Goal: Check status: Check status

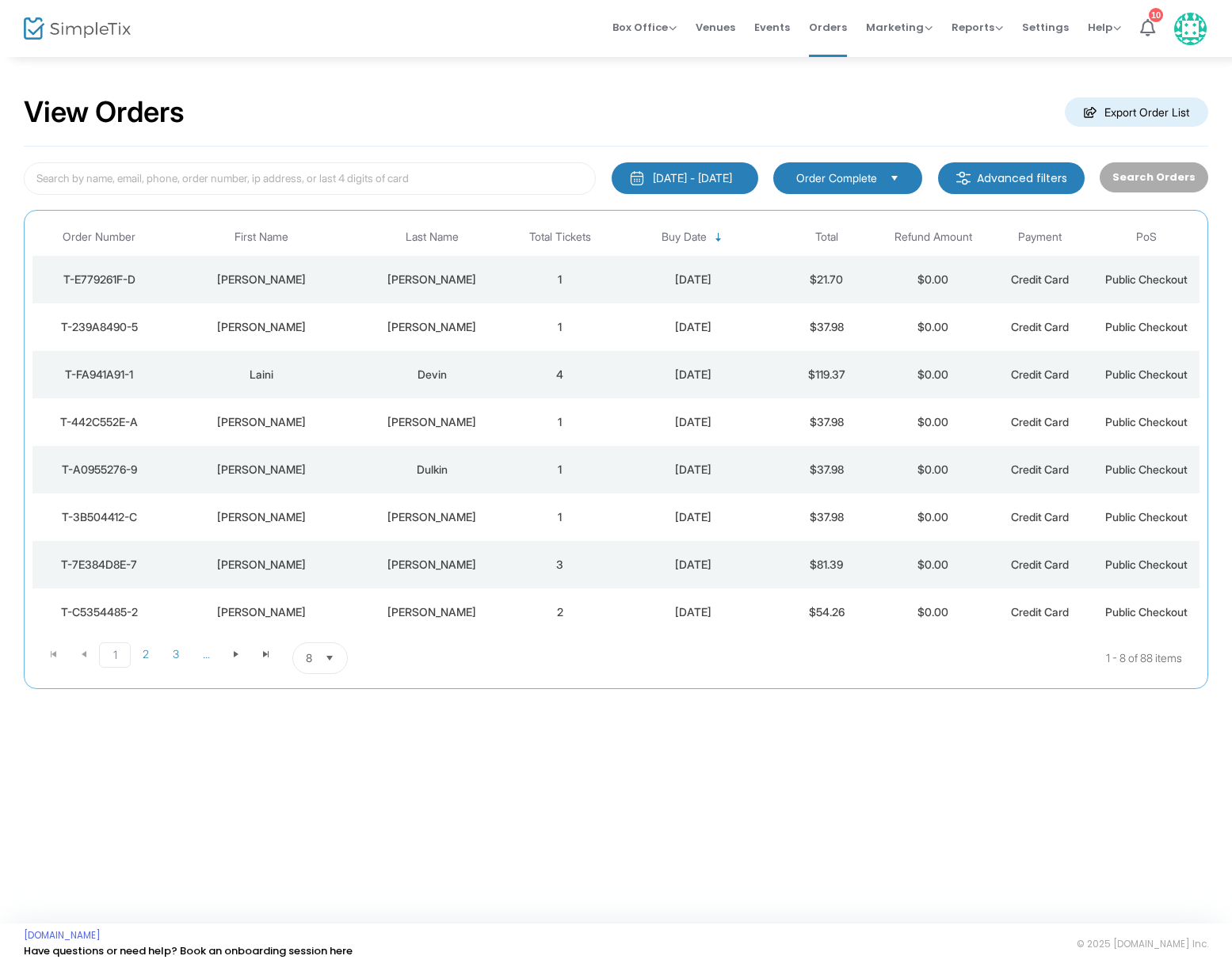
click at [270, 325] on div "[PERSON_NAME]" at bounding box center [261, 327] width 184 height 16
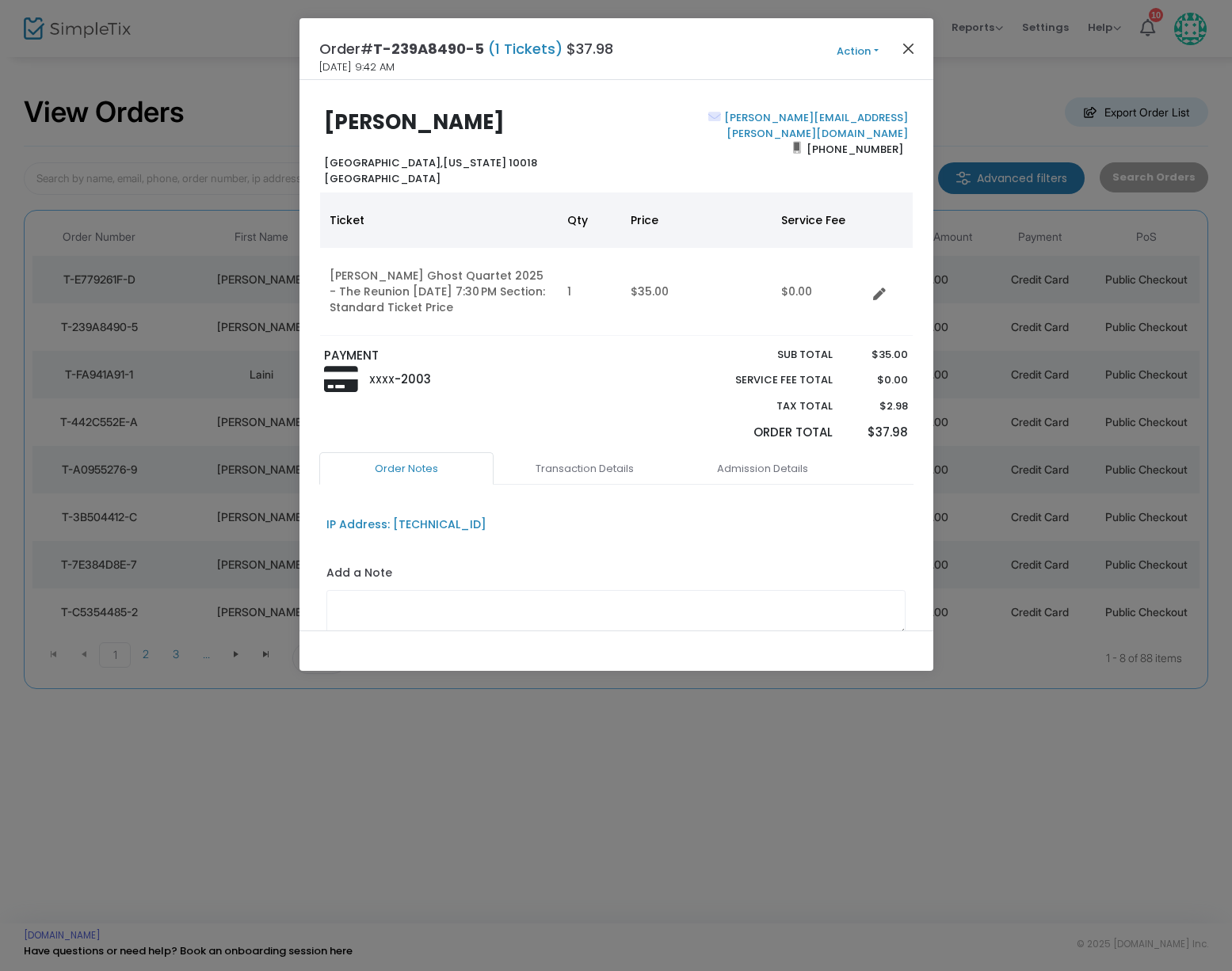
click at [912, 49] on button "Close" at bounding box center [908, 48] width 21 height 21
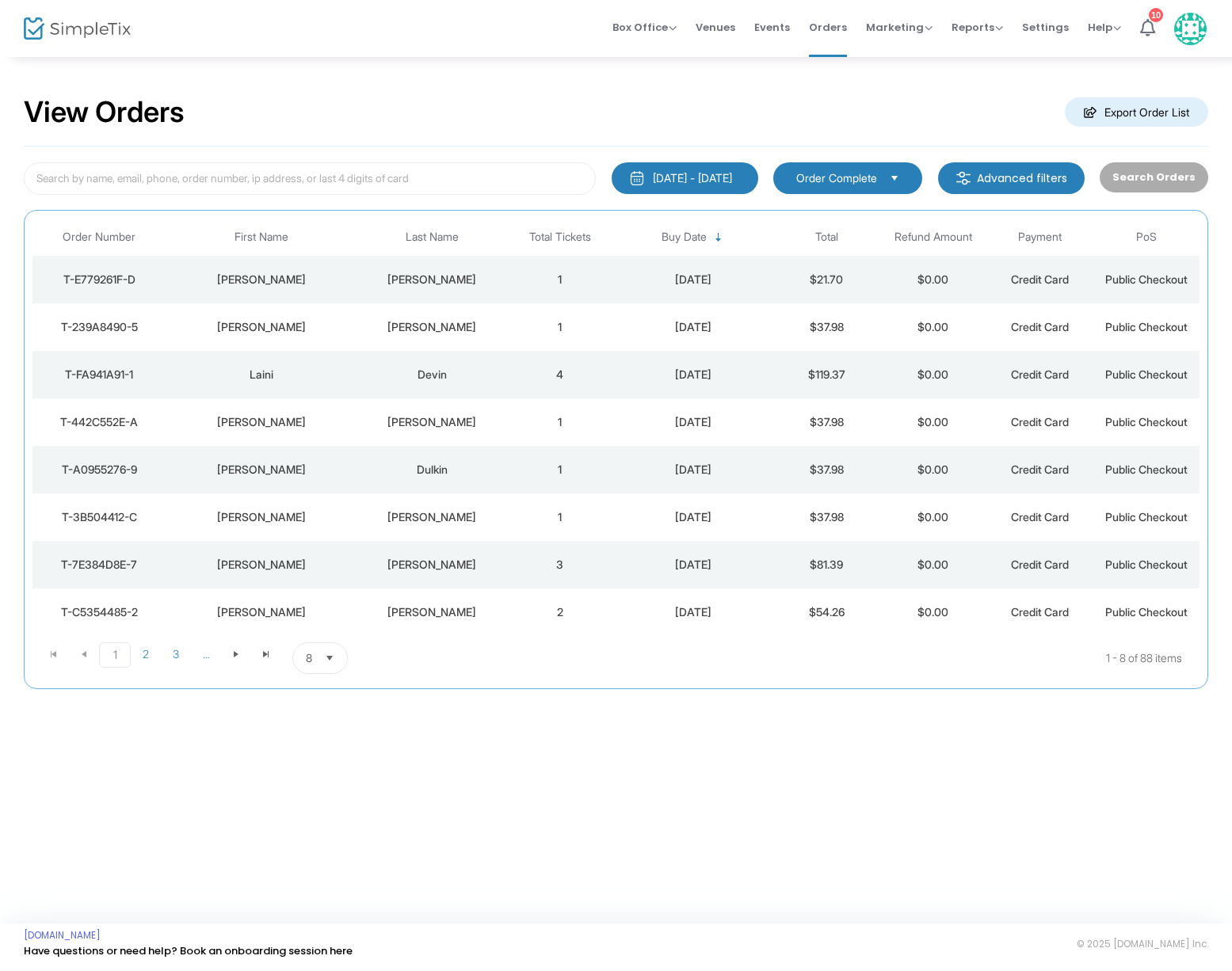
click at [424, 281] on div "[PERSON_NAME]" at bounding box center [432, 279] width 141 height 16
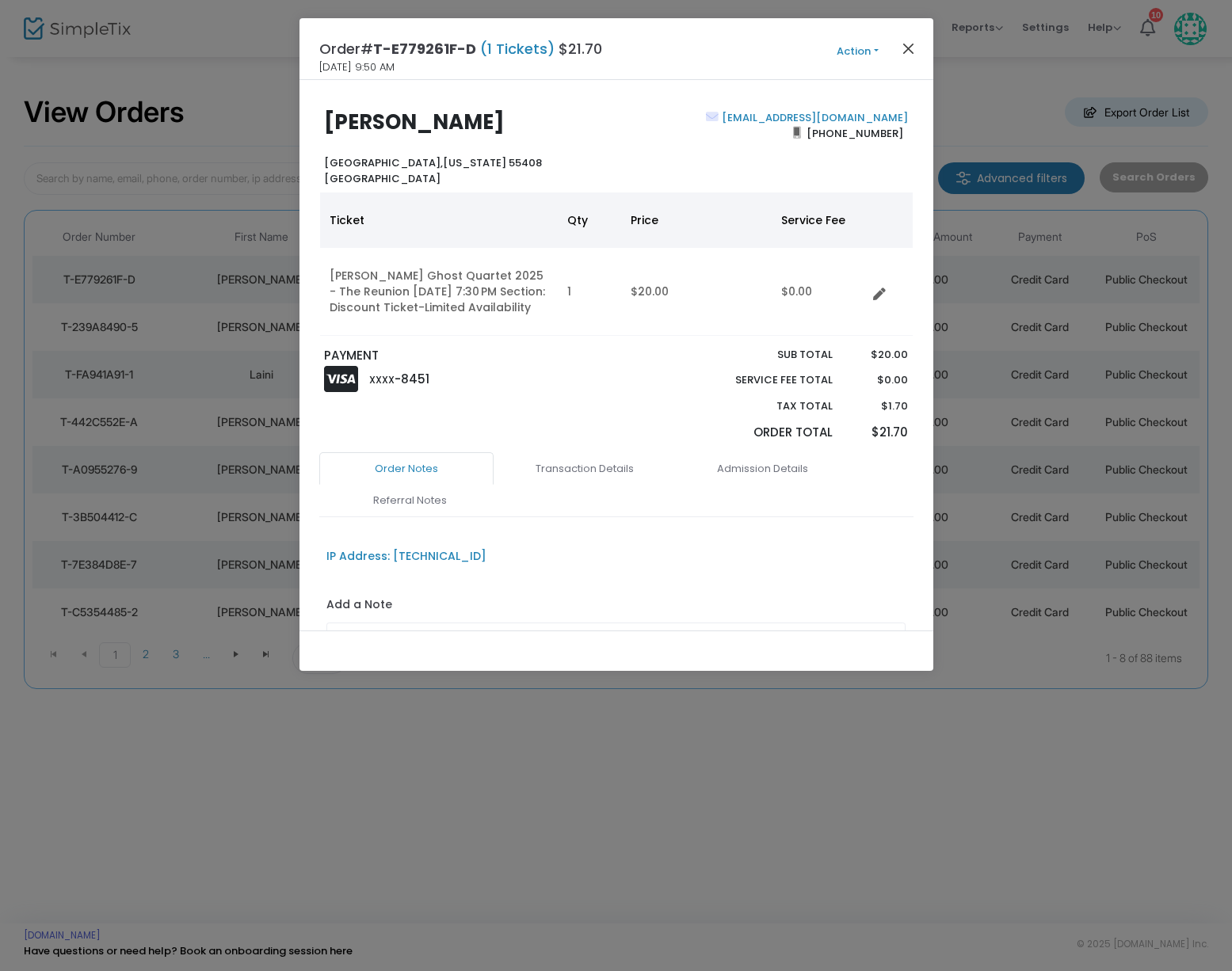
click at [908, 40] on button "Close" at bounding box center [908, 48] width 21 height 21
